Goal: Find contact information: Find contact information

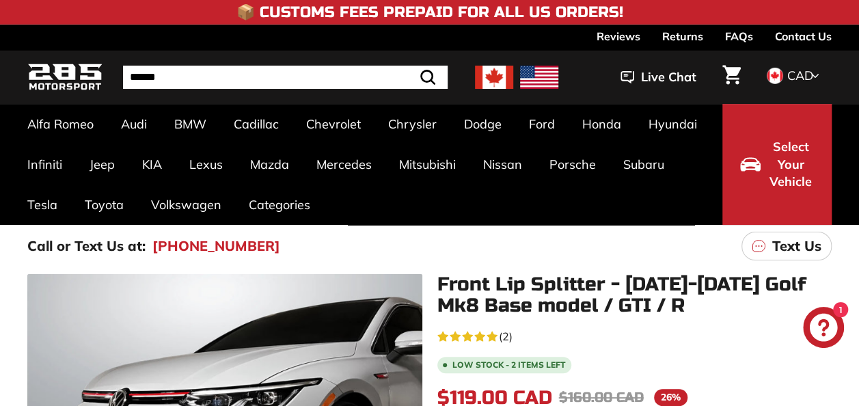
click at [502, 79] on img at bounding box center [494, 77] width 38 height 23
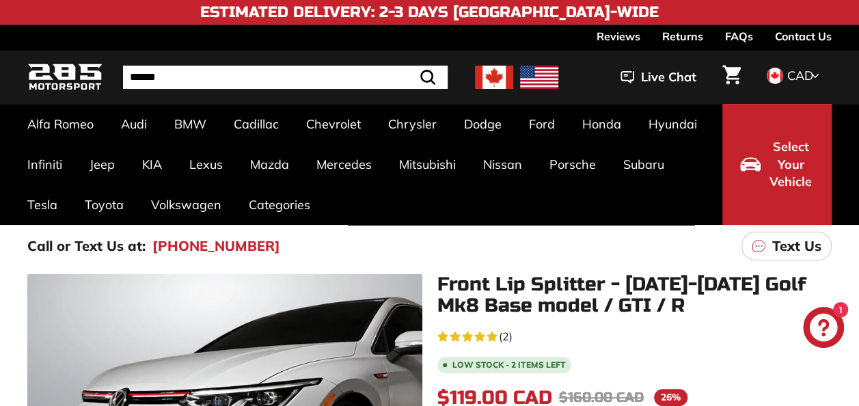
click at [816, 39] on link "Contact Us" at bounding box center [803, 36] width 57 height 23
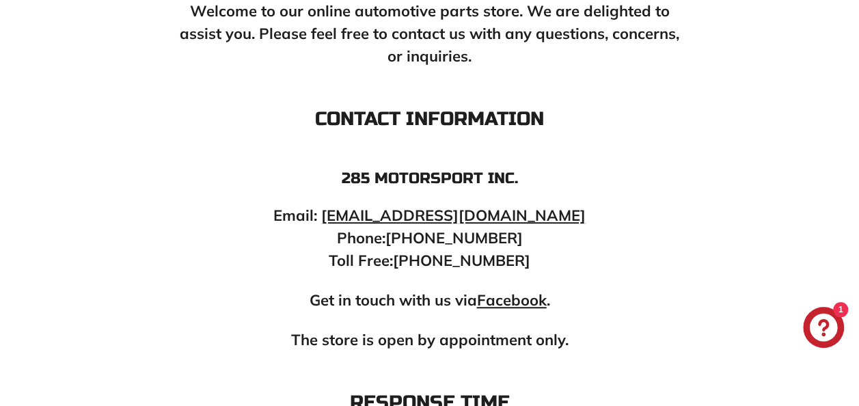
scroll to position [321, 0]
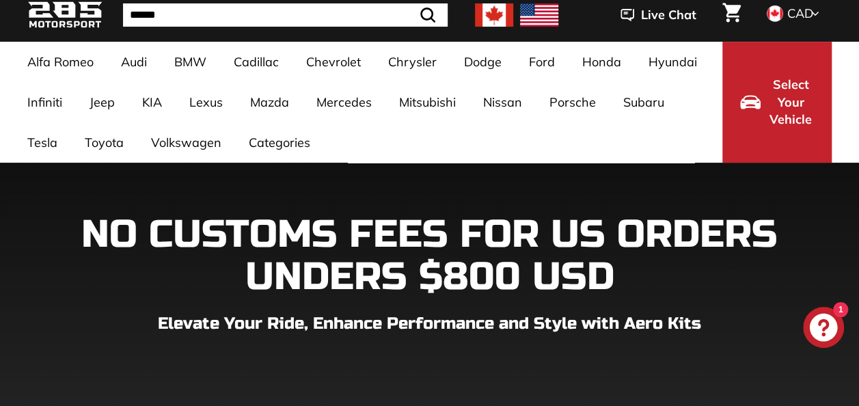
scroll to position [90, 0]
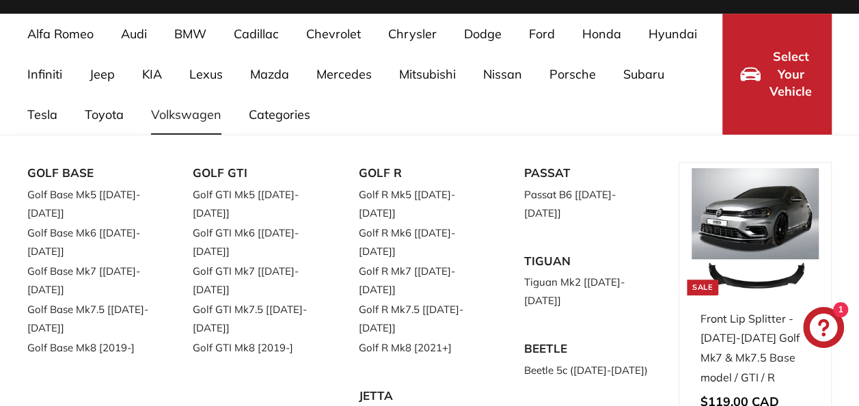
click at [175, 108] on link "Volkswagen" at bounding box center [186, 114] width 98 height 40
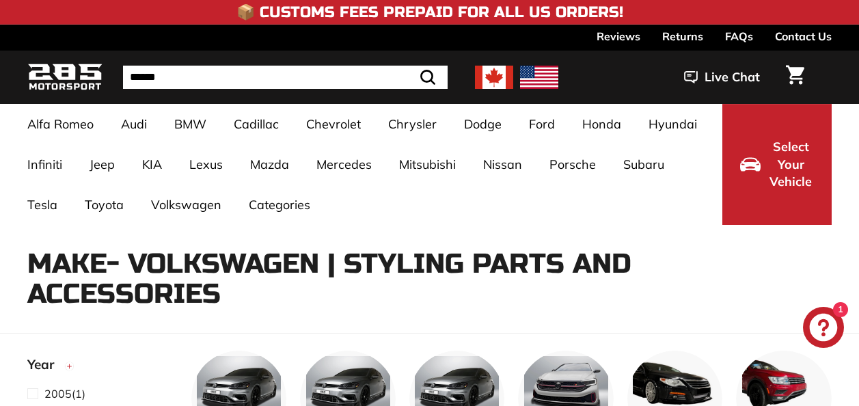
select select "**********"
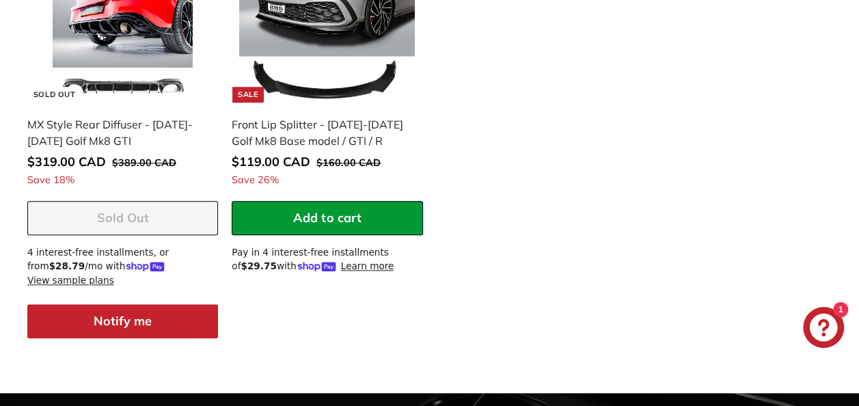
scroll to position [11066, 0]
